Goal: Task Accomplishment & Management: Complete application form

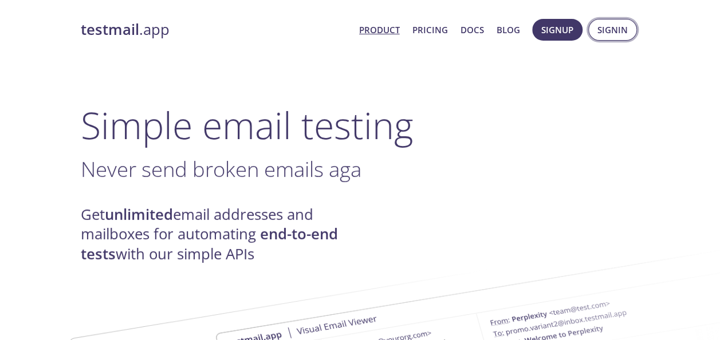
click at [611, 31] on span "Signin" at bounding box center [612, 29] width 30 height 15
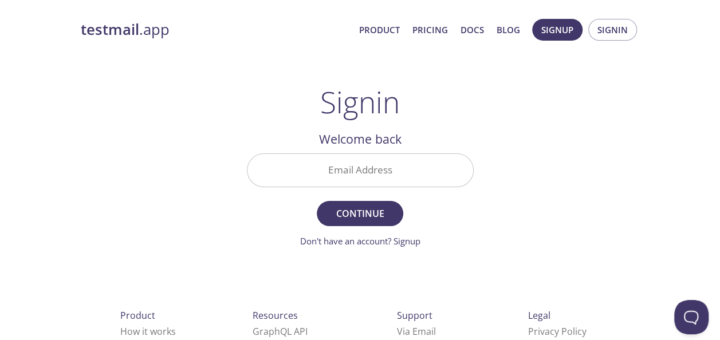
click at [416, 179] on input "Email Address" at bounding box center [360, 170] width 226 height 33
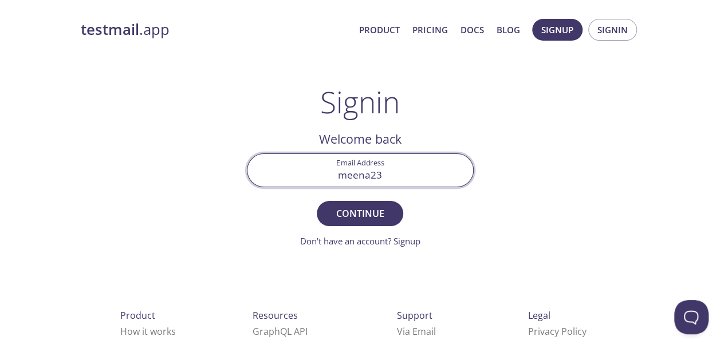
type input "meena23"
click at [317, 201] on button "Continue" at bounding box center [360, 213] width 86 height 25
click at [407, 242] on link "Don't have an account? Signup" at bounding box center [360, 240] width 120 height 11
